Goal: Task Accomplishment & Management: Manage account settings

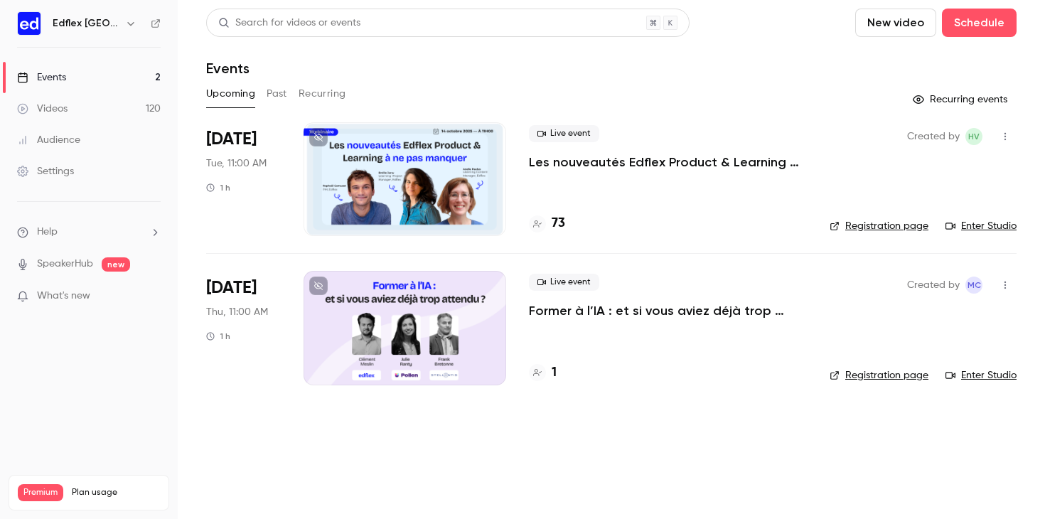
click at [52, 171] on div "Settings" at bounding box center [45, 171] width 57 height 14
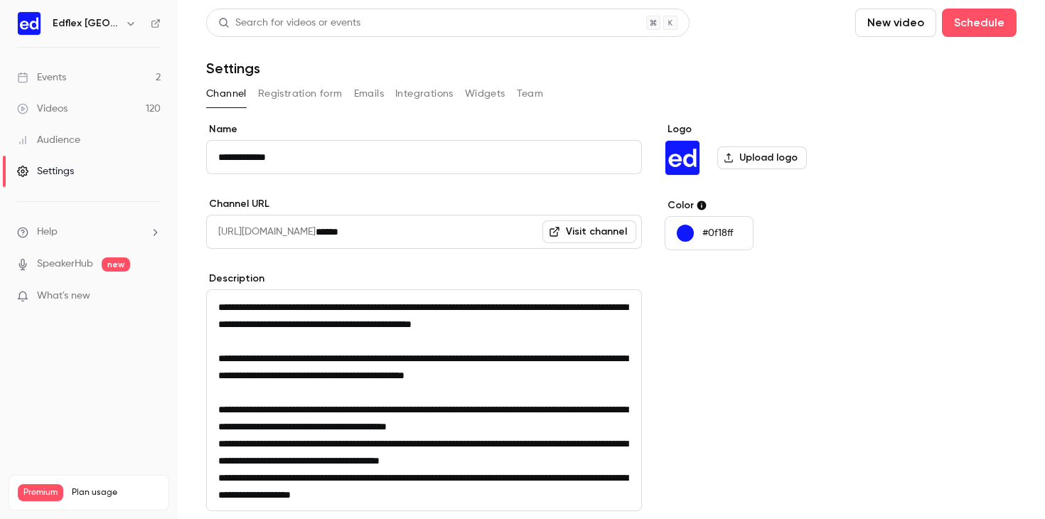
click at [311, 99] on button "Registration form" at bounding box center [300, 93] width 85 height 23
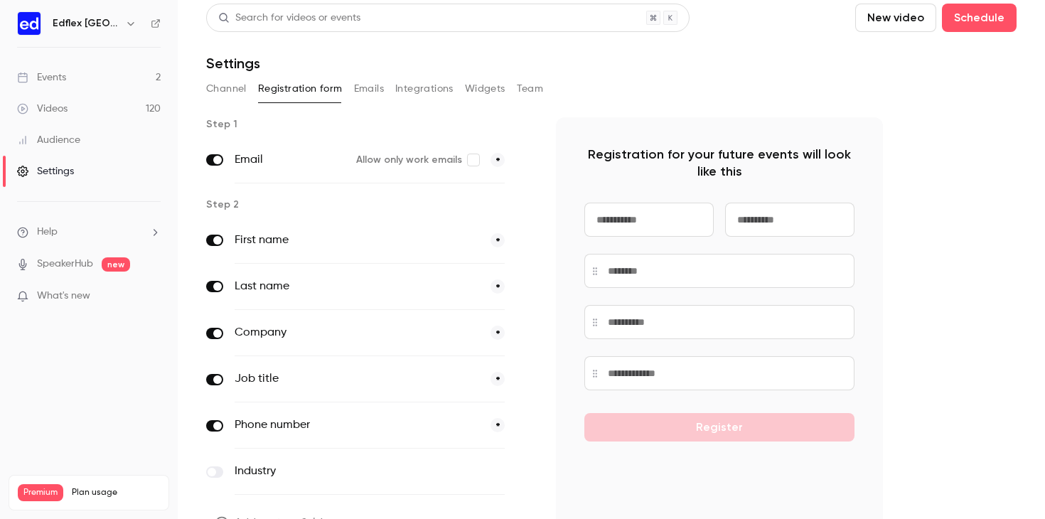
scroll to position [89, 0]
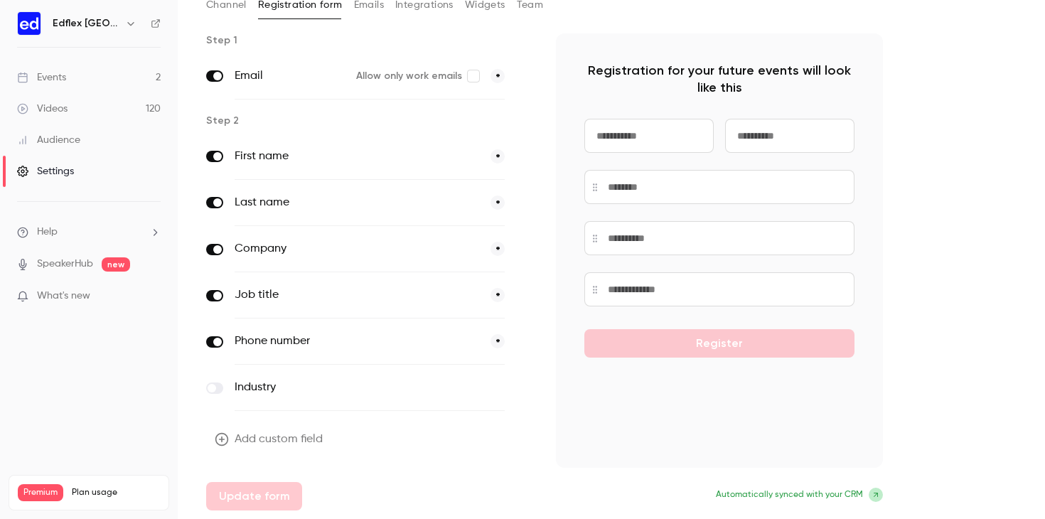
click at [257, 443] on button "Add custom field" at bounding box center [270, 439] width 128 height 28
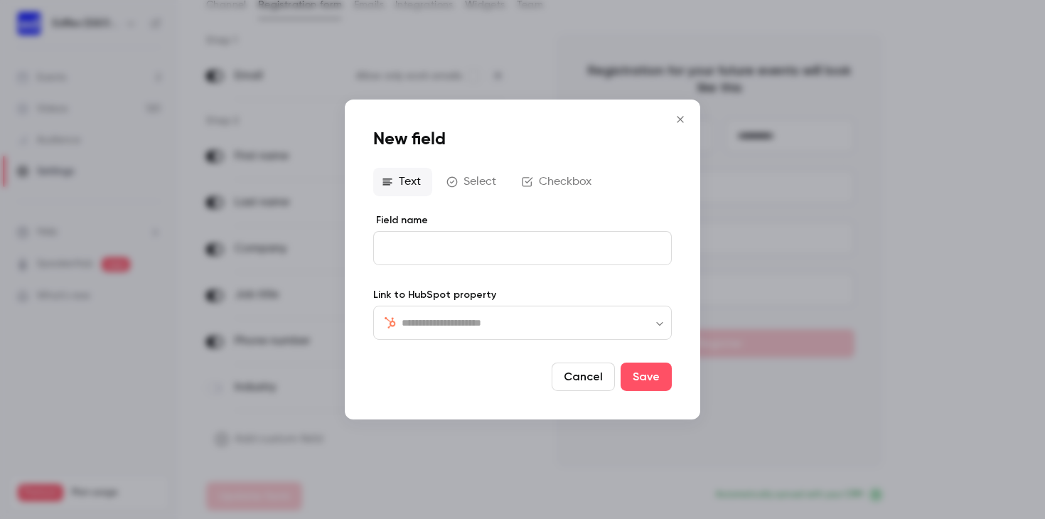
click at [490, 310] on div "​ ​" at bounding box center [522, 323] width 298 height 34
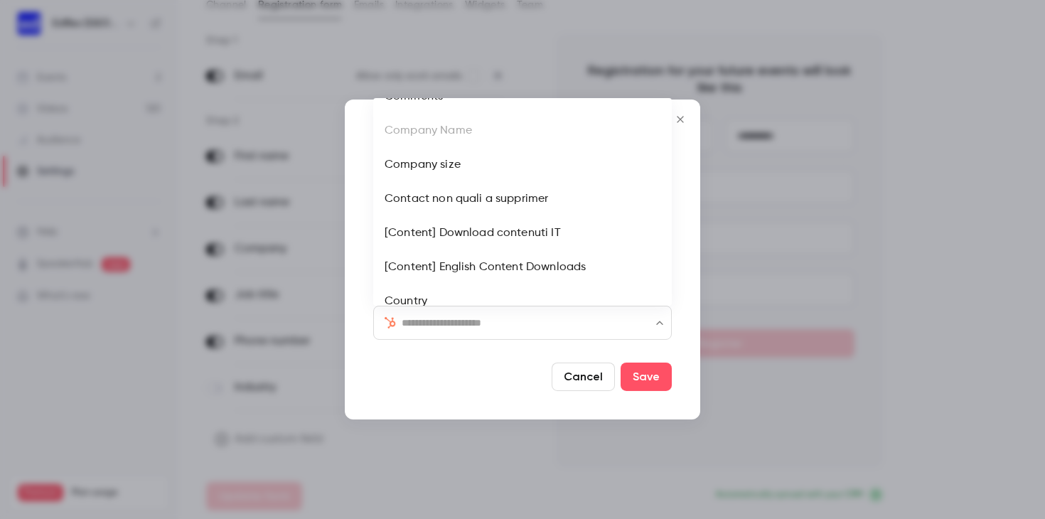
scroll to position [0, 0]
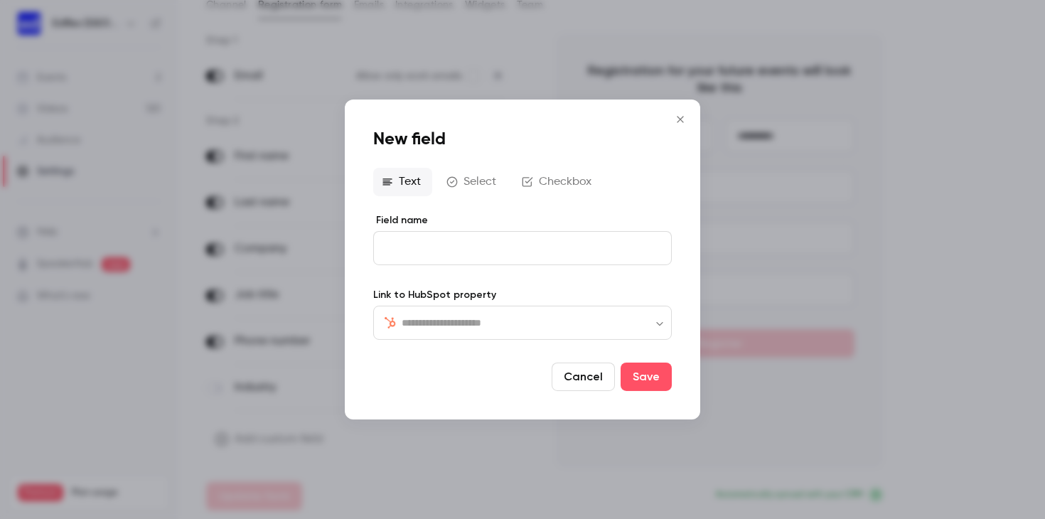
click at [456, 367] on div at bounding box center [459, 376] width 173 height 28
click at [535, 176] on button "Checkbox" at bounding box center [558, 182] width 90 height 28
click at [483, 181] on button "Select" at bounding box center [473, 180] width 70 height 28
